Goal: Task Accomplishment & Management: Use online tool/utility

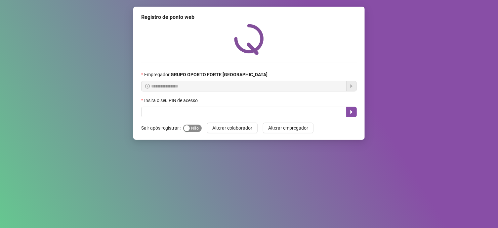
click at [197, 129] on span "Sim Não" at bounding box center [192, 127] width 19 height 7
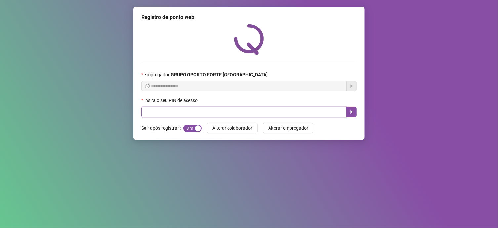
click at [215, 113] on input "text" at bounding box center [244, 112] width 206 height 11
type input "****"
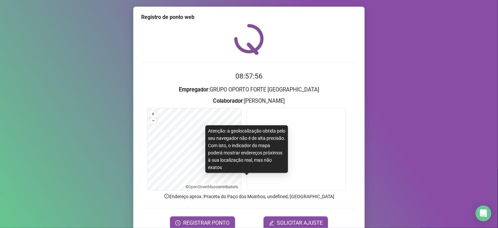
scroll to position [30, 0]
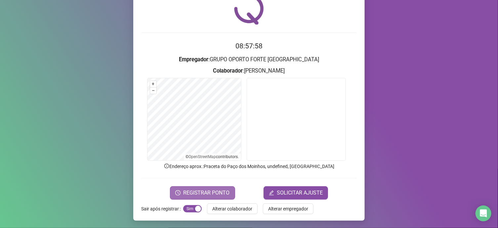
click at [200, 193] on span "REGISTRAR PONTO" at bounding box center [206, 193] width 47 height 8
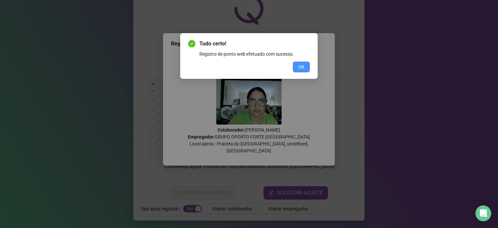
click at [303, 67] on span "OK" at bounding box center [302, 66] width 6 height 7
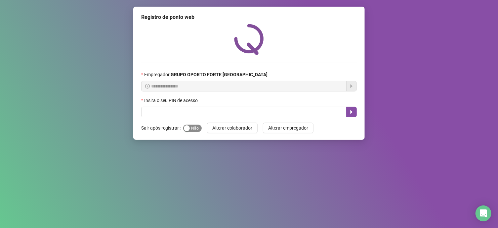
click at [198, 128] on span "Sim Não" at bounding box center [192, 127] width 19 height 7
